Goal: Navigation & Orientation: Find specific page/section

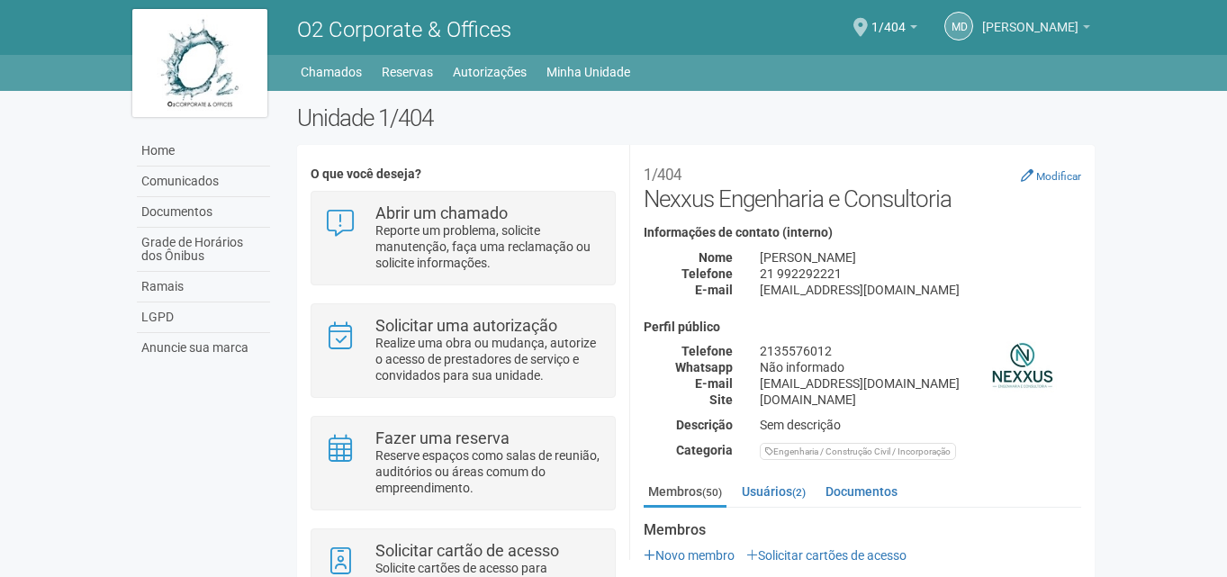
click at [1046, 20] on span "[PERSON_NAME]" at bounding box center [1030, 19] width 96 height 32
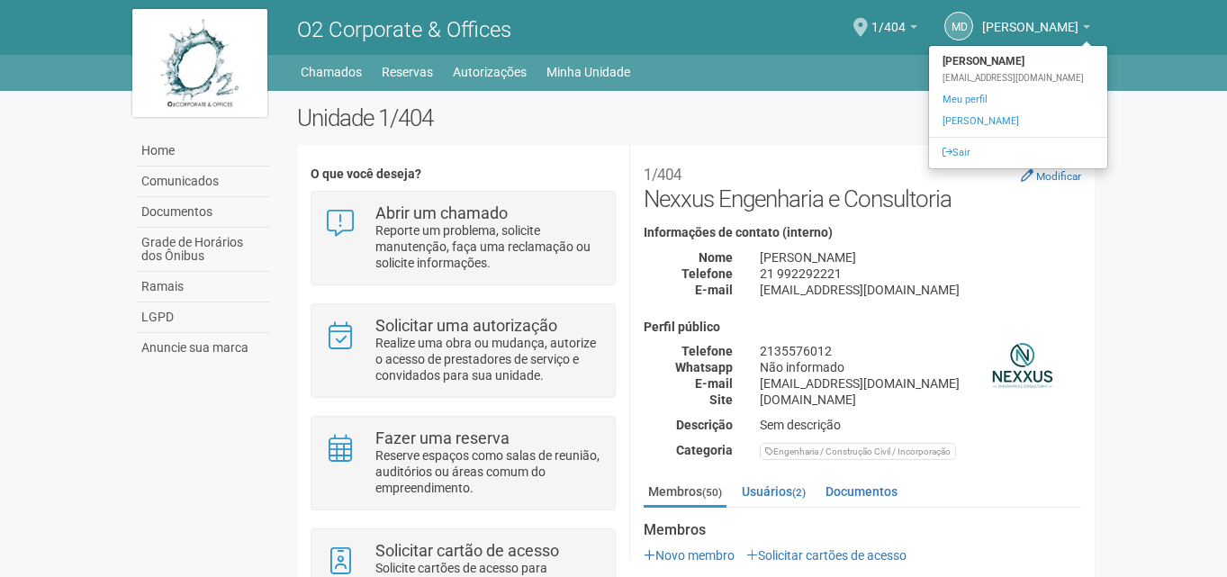
click at [874, 105] on h2 "Unidade 1/404" at bounding box center [696, 117] width 798 height 27
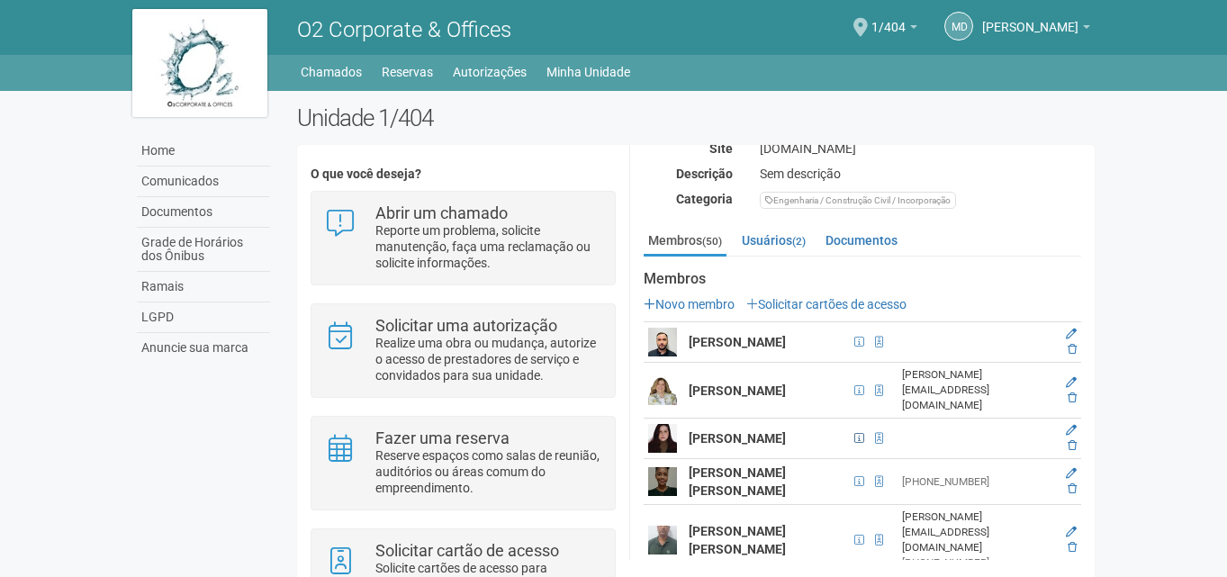
scroll to position [270, 0]
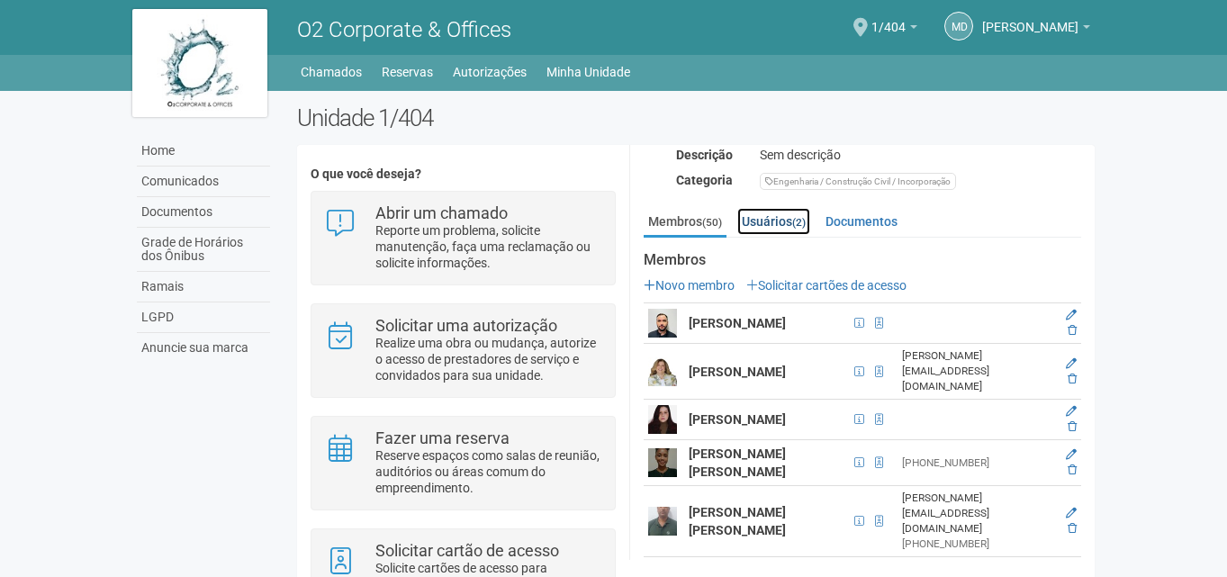
click at [780, 224] on link "Usuários (2)" at bounding box center [773, 221] width 73 height 27
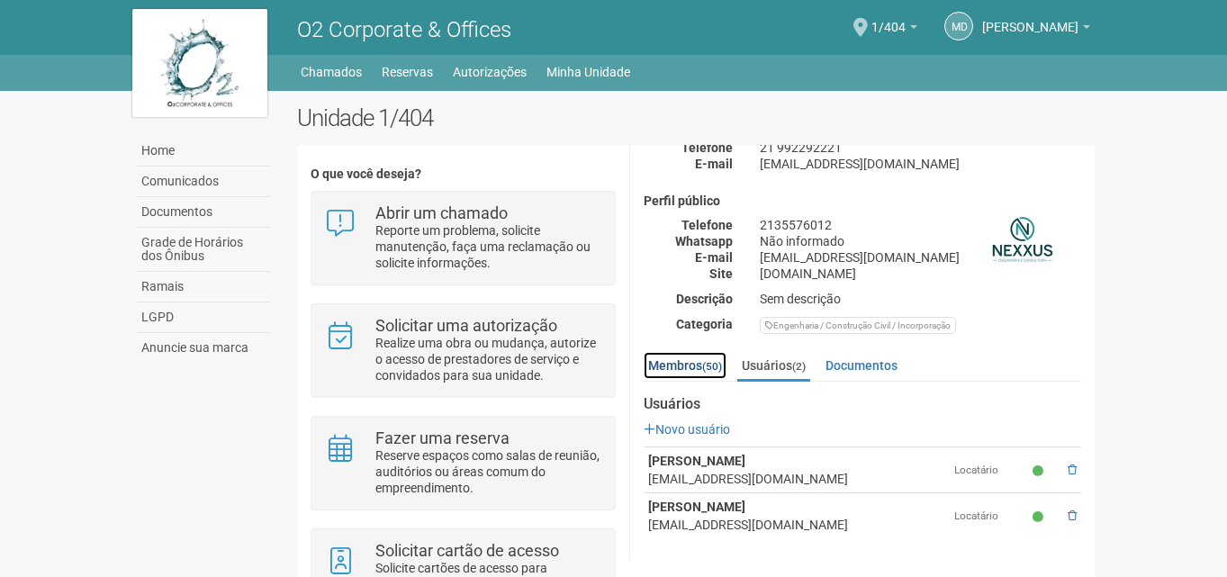
click at [694, 371] on link "Membros (50)" at bounding box center [685, 365] width 83 height 27
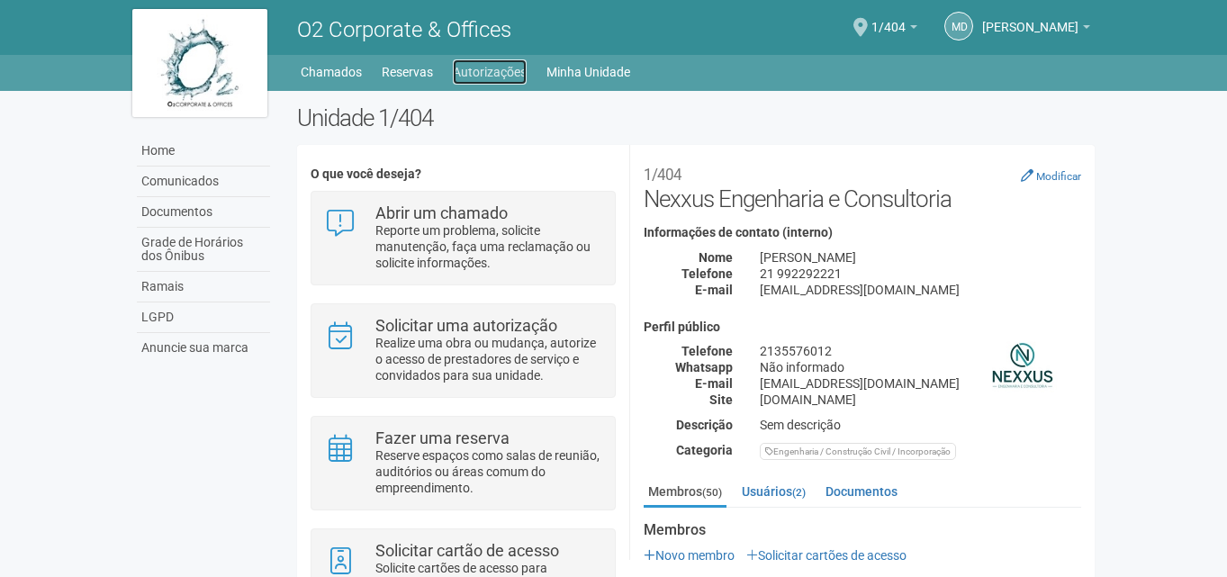
click at [476, 73] on link "Autorizações" at bounding box center [490, 71] width 74 height 25
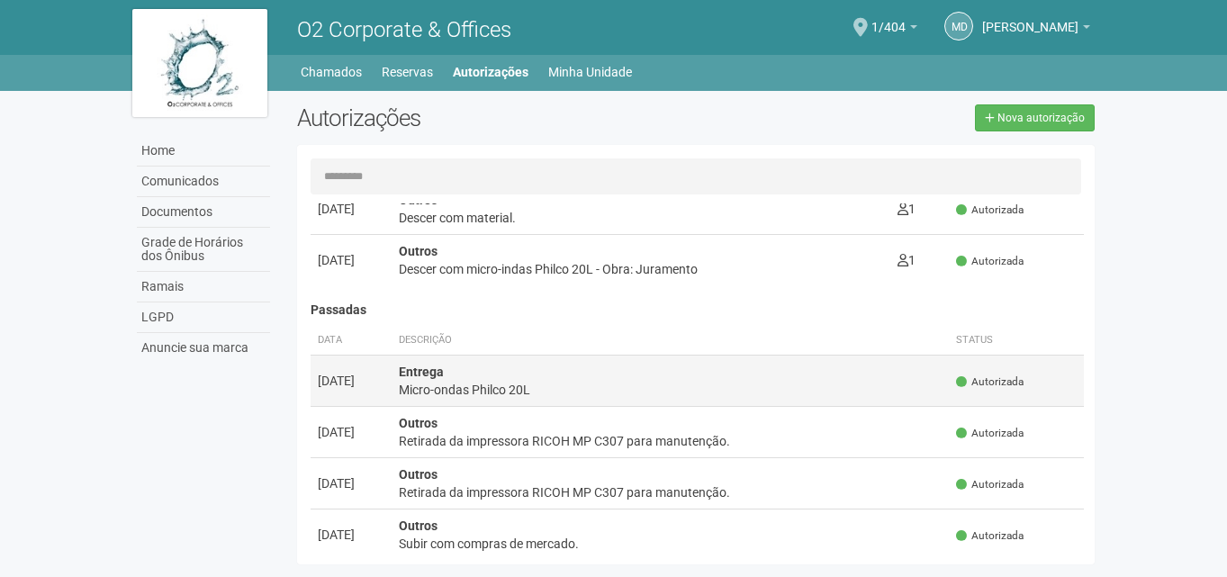
scroll to position [90, 0]
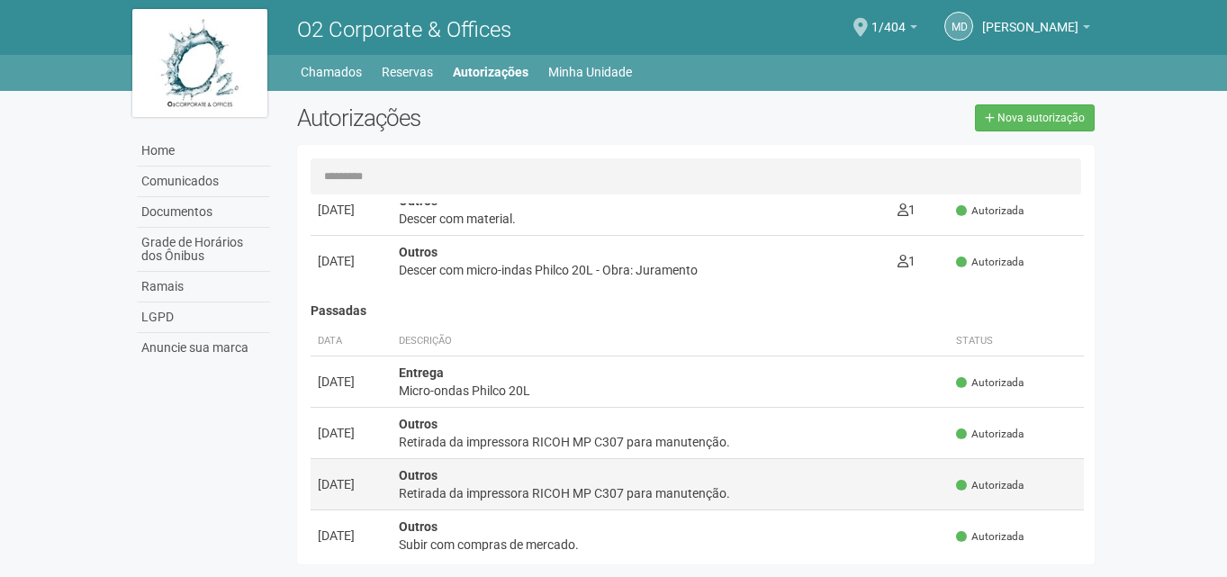
click at [482, 473] on td "Outros Retirada da impressora RICOH MP C307 para manutenção." at bounding box center [671, 484] width 558 height 51
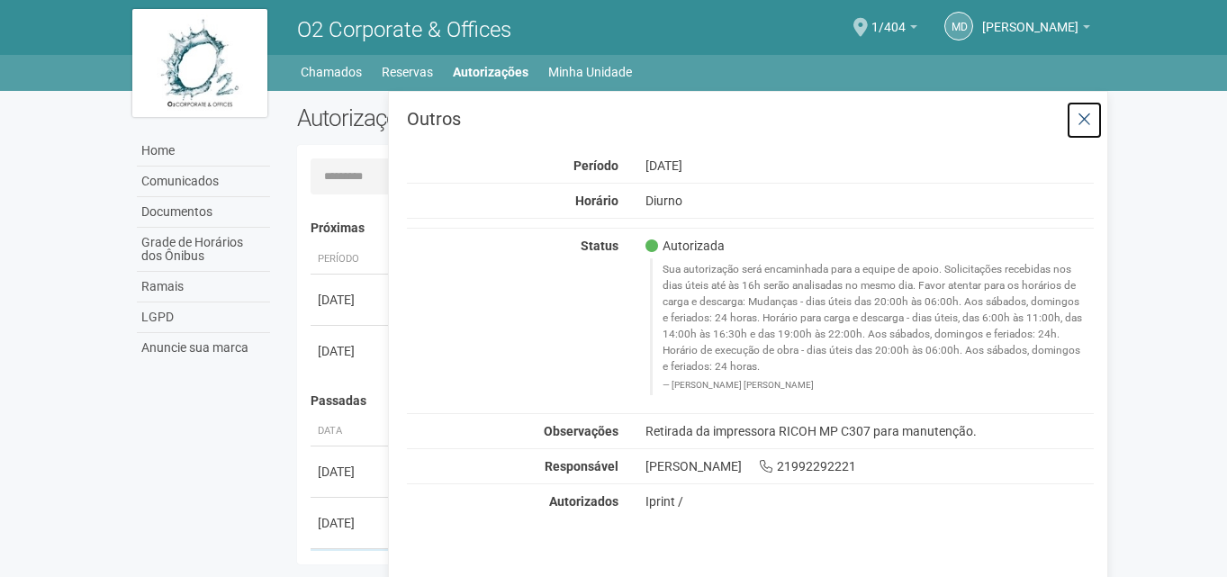
click at [1086, 122] on icon at bounding box center [1084, 120] width 14 height 18
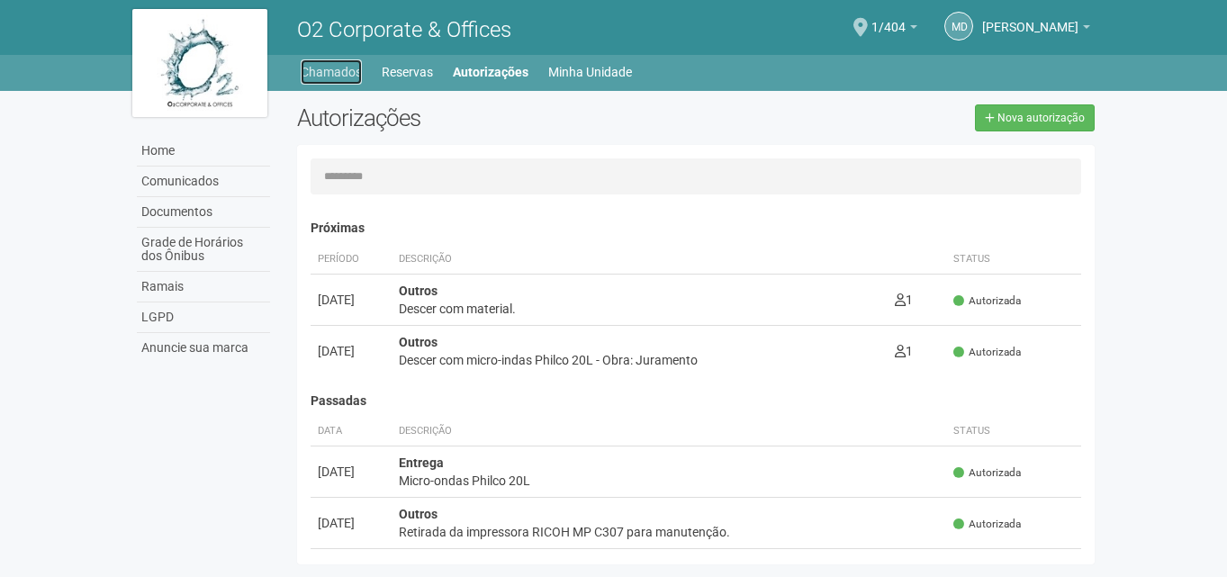
click at [324, 68] on link "Chamados" at bounding box center [331, 71] width 61 height 25
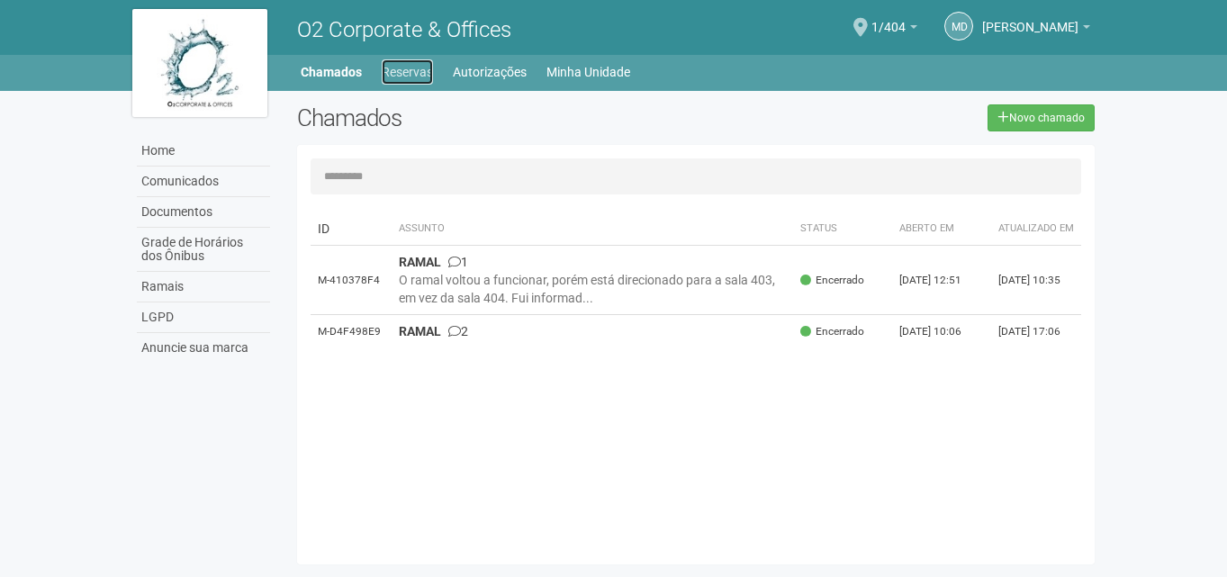
click at [400, 72] on link "Reservas" at bounding box center [407, 71] width 51 height 25
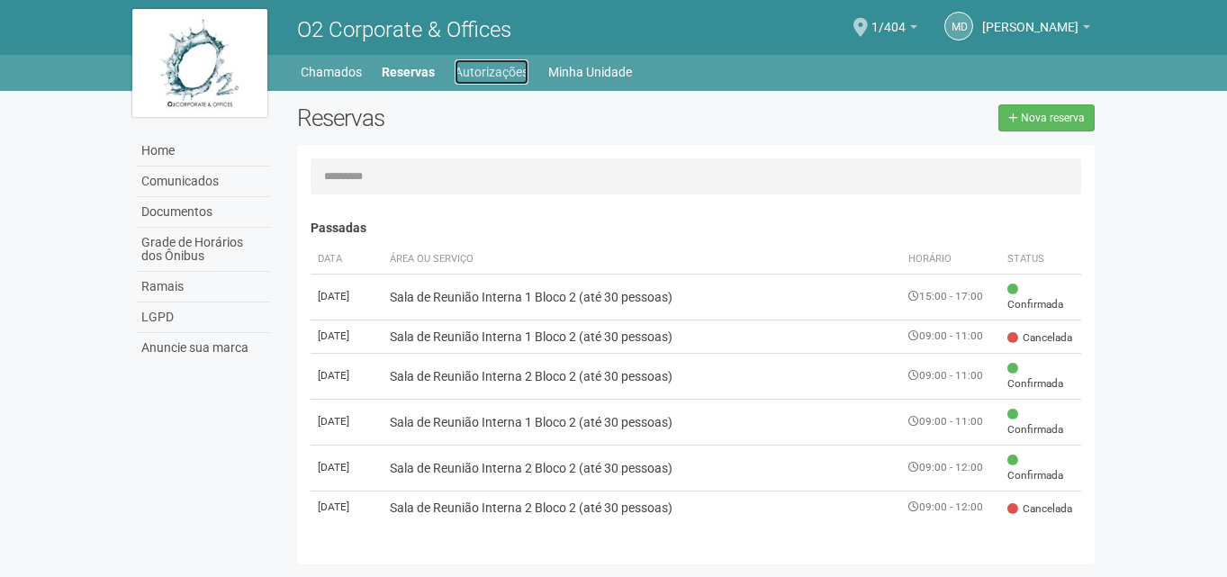
click at [464, 71] on link "Autorizações" at bounding box center [492, 71] width 74 height 25
